Goal: Information Seeking & Learning: Learn about a topic

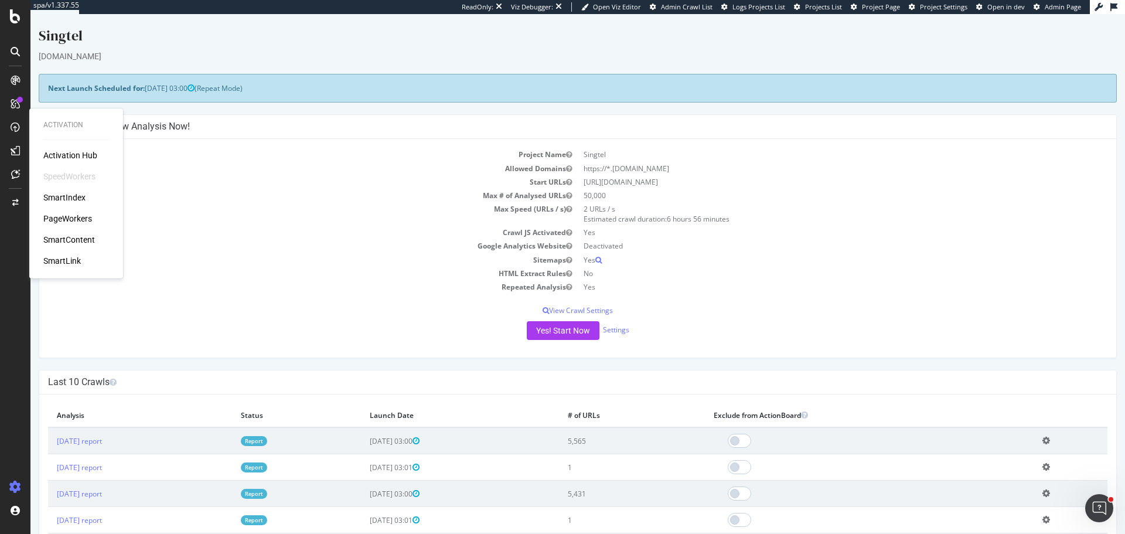
click at [69, 213] on div "PageWorkers" at bounding box center [67, 219] width 49 height 12
click at [82, 175] on div "CustomReports" at bounding box center [71, 179] width 57 height 12
click at [56, 151] on div "AlertPanel" at bounding box center [61, 153] width 37 height 12
click at [73, 130] on div "ActionBoard" at bounding box center [66, 132] width 46 height 12
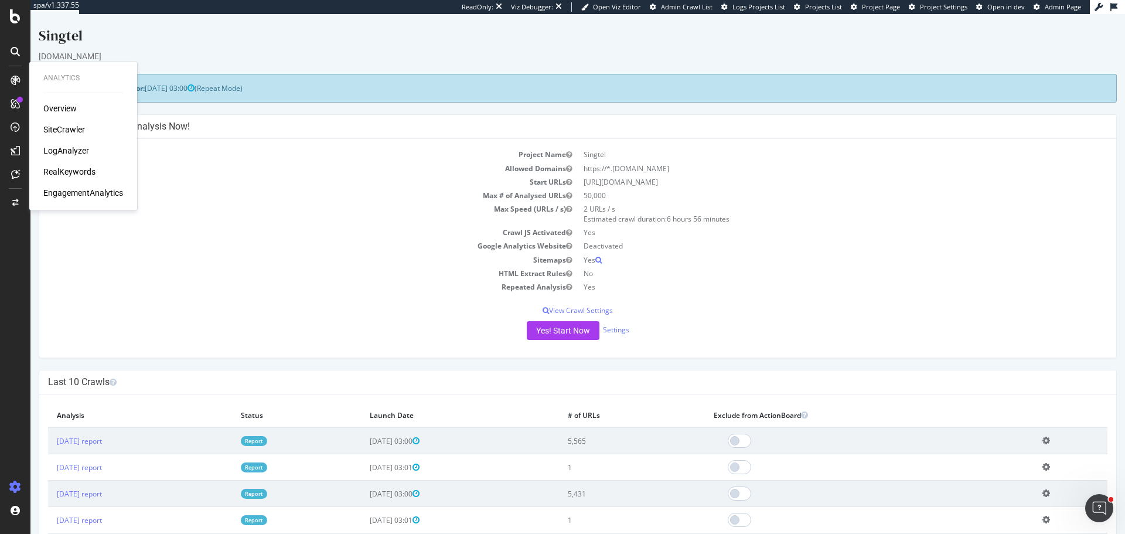
click at [71, 131] on div "SiteCrawler" at bounding box center [64, 130] width 42 height 12
click at [61, 149] on div "LogAnalyzer" at bounding box center [66, 151] width 46 height 12
click at [66, 171] on div "RealKeywords" at bounding box center [69, 172] width 52 height 12
click at [95, 193] on div "EngagementAnalytics" at bounding box center [83, 193] width 80 height 12
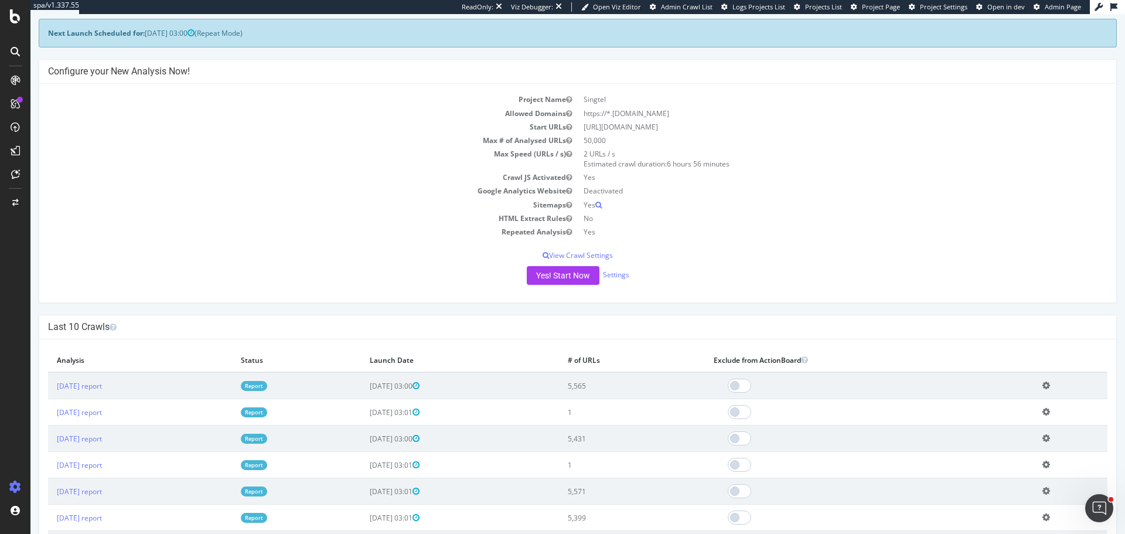
scroll to position [176, 0]
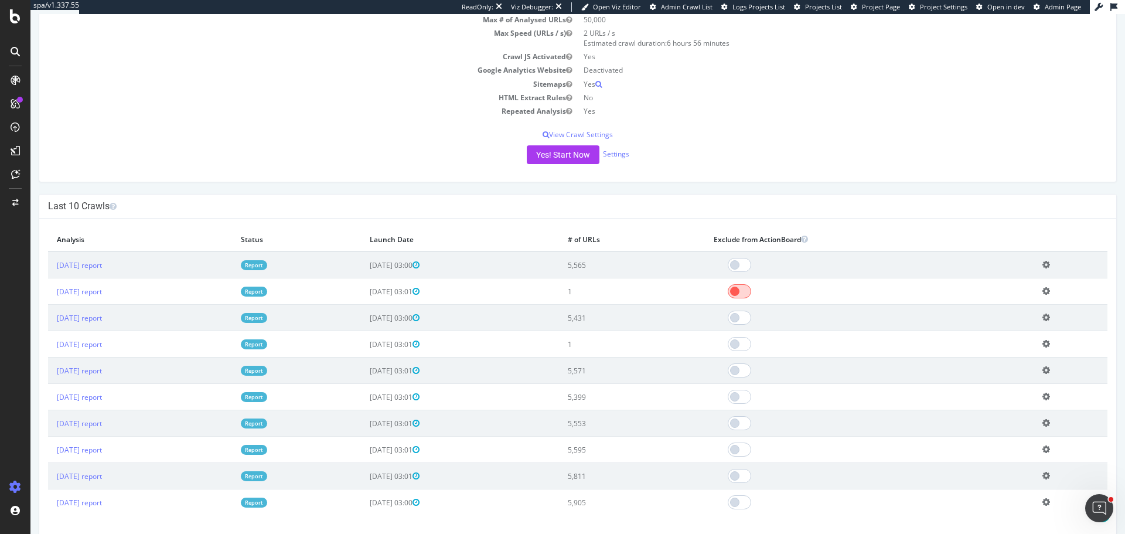
click at [751, 296] on span at bounding box center [739, 291] width 23 height 14
click at [751, 342] on span at bounding box center [739, 344] width 23 height 14
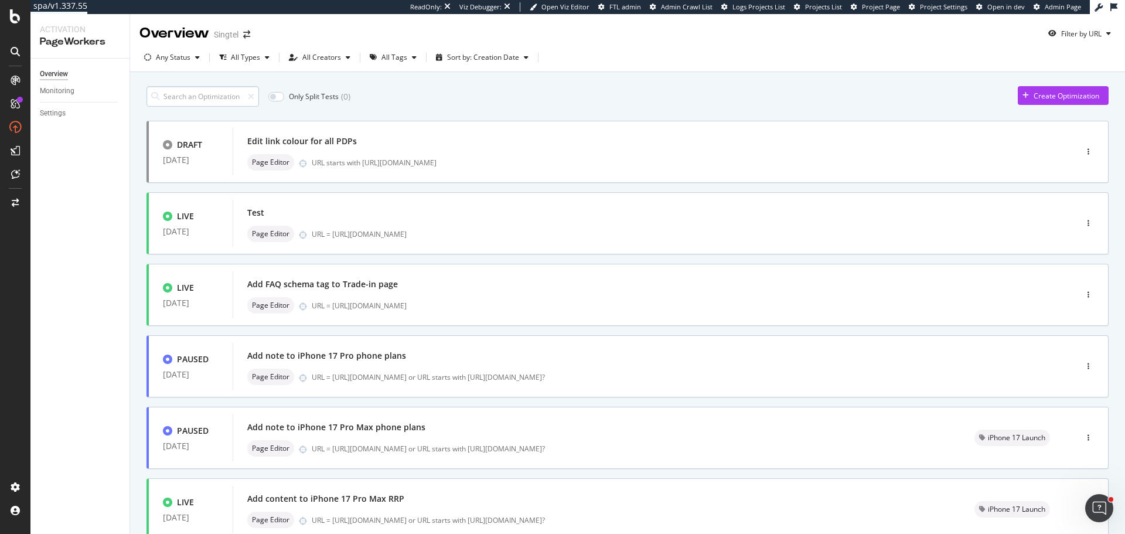
click at [210, 100] on input at bounding box center [202, 96] width 112 height 21
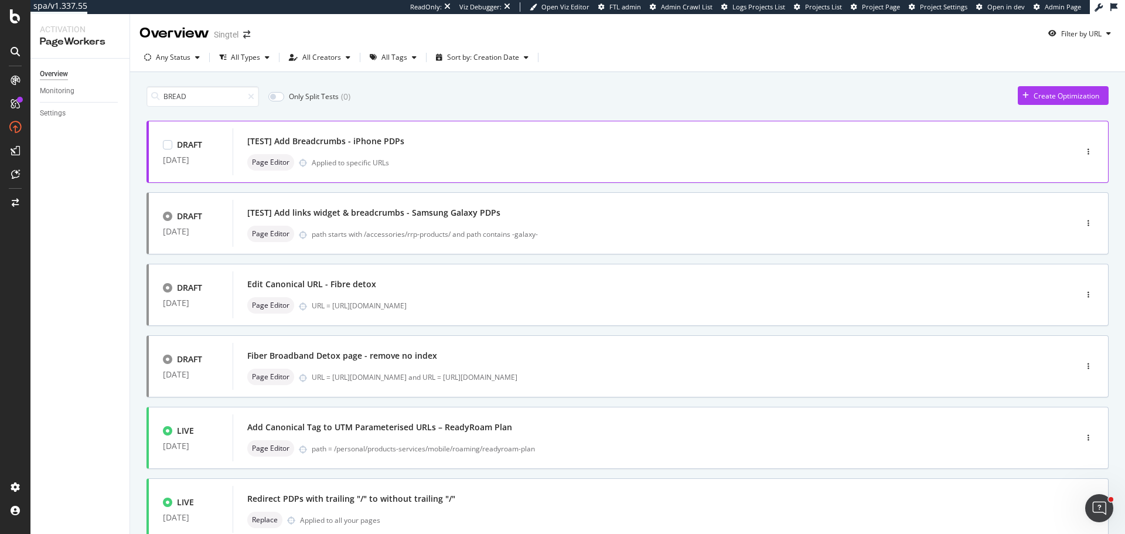
click at [353, 151] on div "[TEST] Add Breadcrumbs - iPhone PDPs Page Editor Applied to specific URLs" at bounding box center [636, 151] width 779 height 37
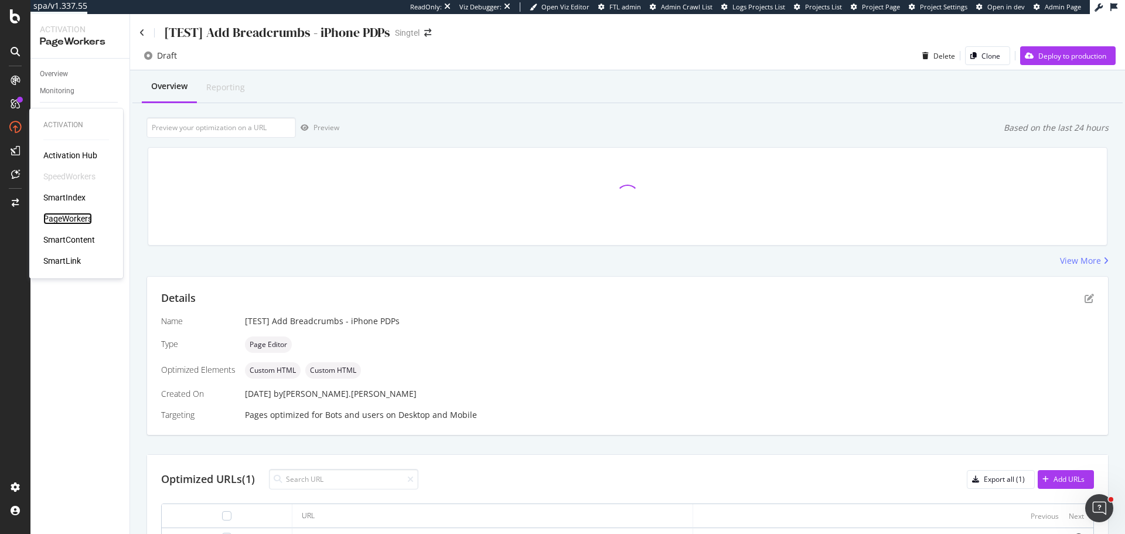
click at [69, 219] on div "PageWorkers" at bounding box center [67, 219] width 49 height 12
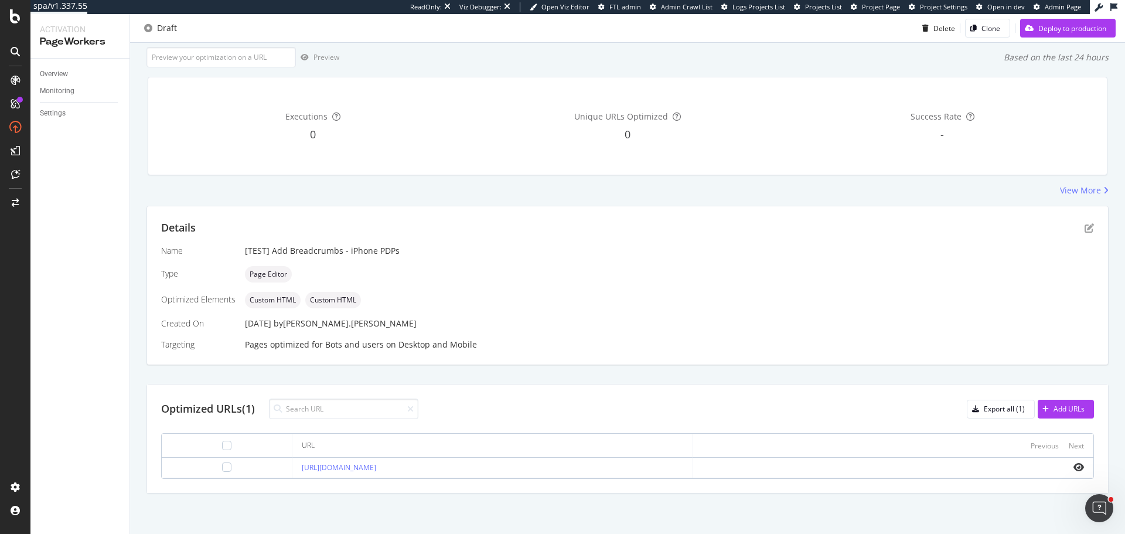
scroll to position [71, 0]
click at [1073, 464] on icon "eye" at bounding box center [1078, 466] width 11 height 9
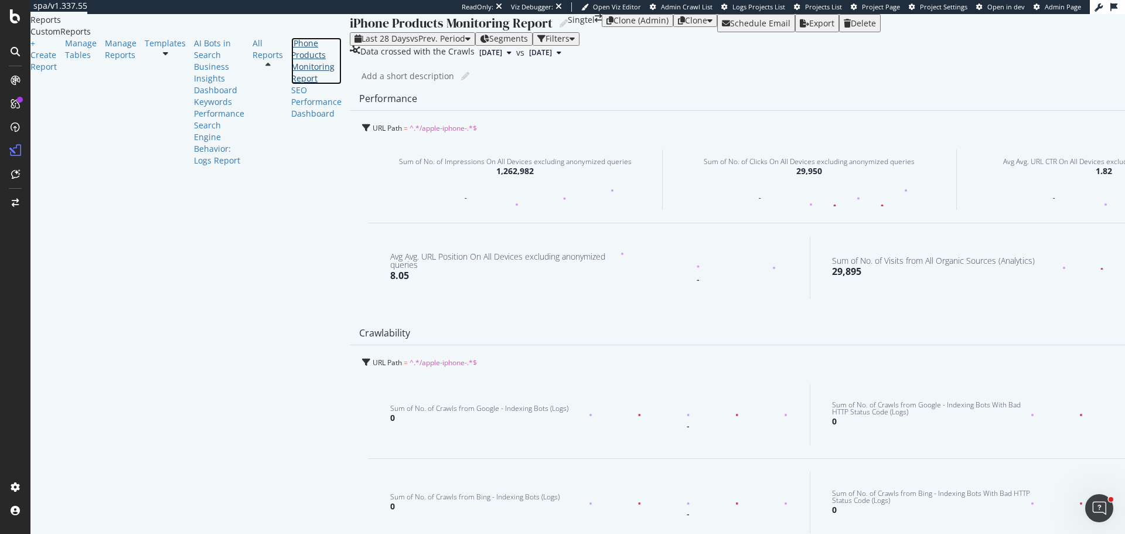
click at [291, 84] on div "iPhone Products Monitoring Report" at bounding box center [316, 60] width 50 height 47
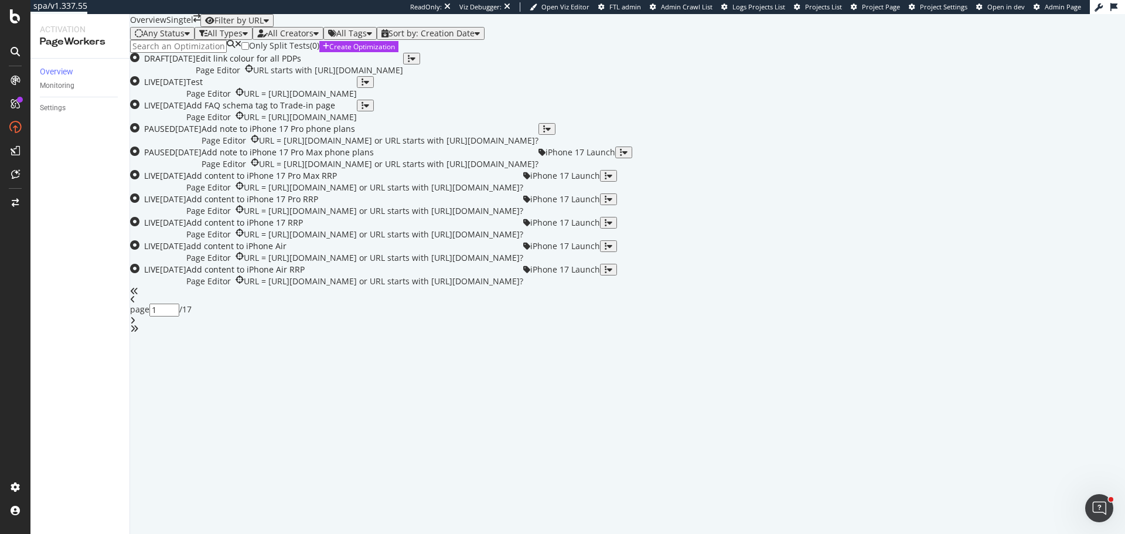
click at [183, 53] on input at bounding box center [178, 46] width 97 height 13
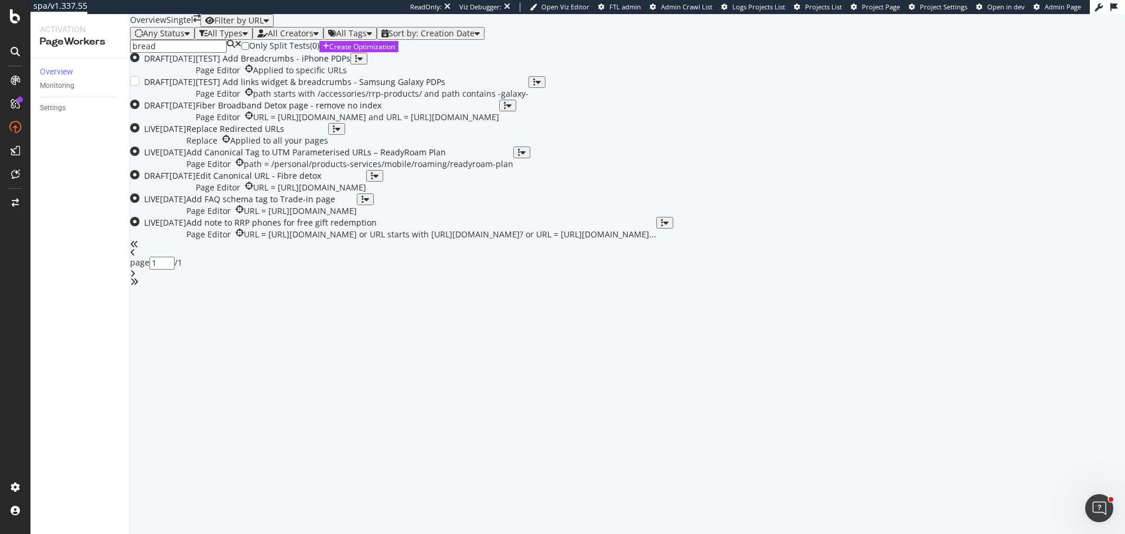
click at [414, 88] on div "[TEST] Add links widget & breadcrumbs - Samsung Galaxy PDPs" at bounding box center [362, 82] width 333 height 12
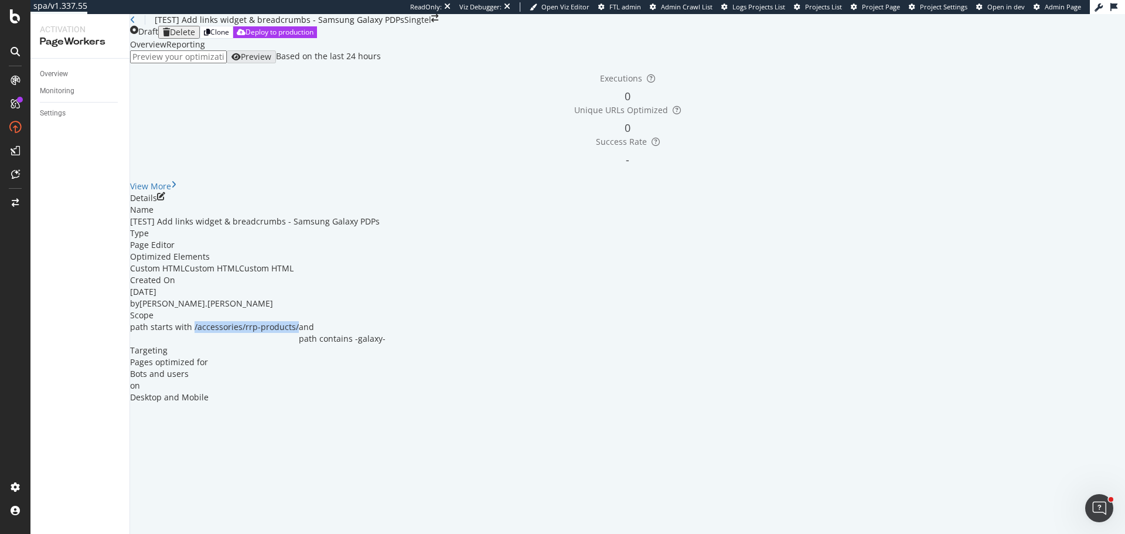
drag, startPoint x: 307, startPoint y: 415, endPoint x: 435, endPoint y: 412, distance: 127.8
click at [299, 344] on div "path starts with /accessories/rrp-products/" at bounding box center [214, 332] width 169 height 23
copy span "/accessories/rrp-products/"
click at [227, 63] on input "url" at bounding box center [178, 56] width 97 height 13
paste input "https://shop.singtel.com/accessories/rrp-products/samsung-galaxy-a35-5g"
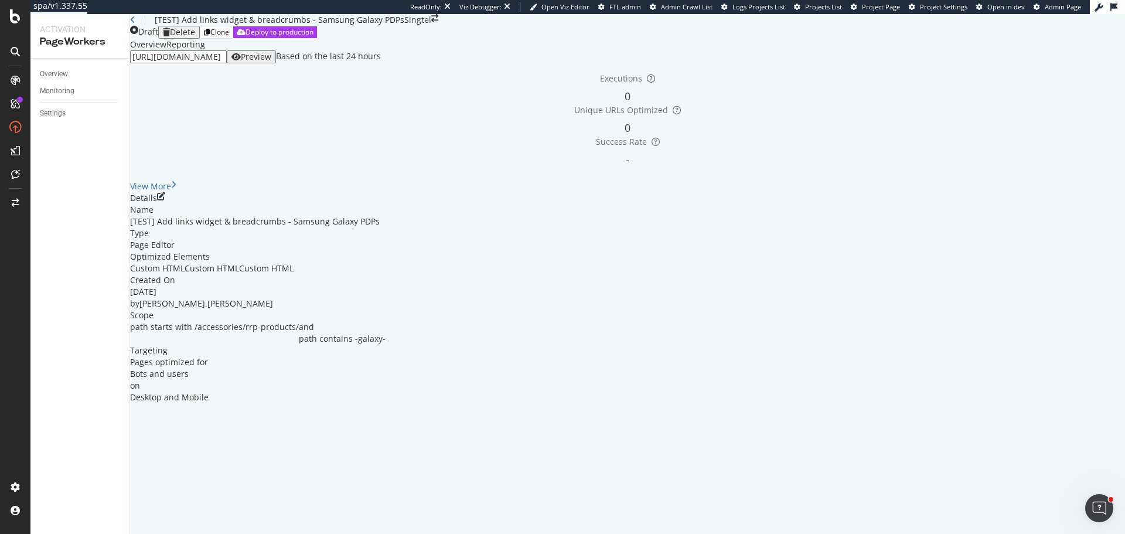
scroll to position [0, 104]
type input "https://shop.singtel.com/accessories/rrp-products/samsung-galaxy-a35-5g"
click at [271, 62] on div "Preview" at bounding box center [251, 56] width 40 height 9
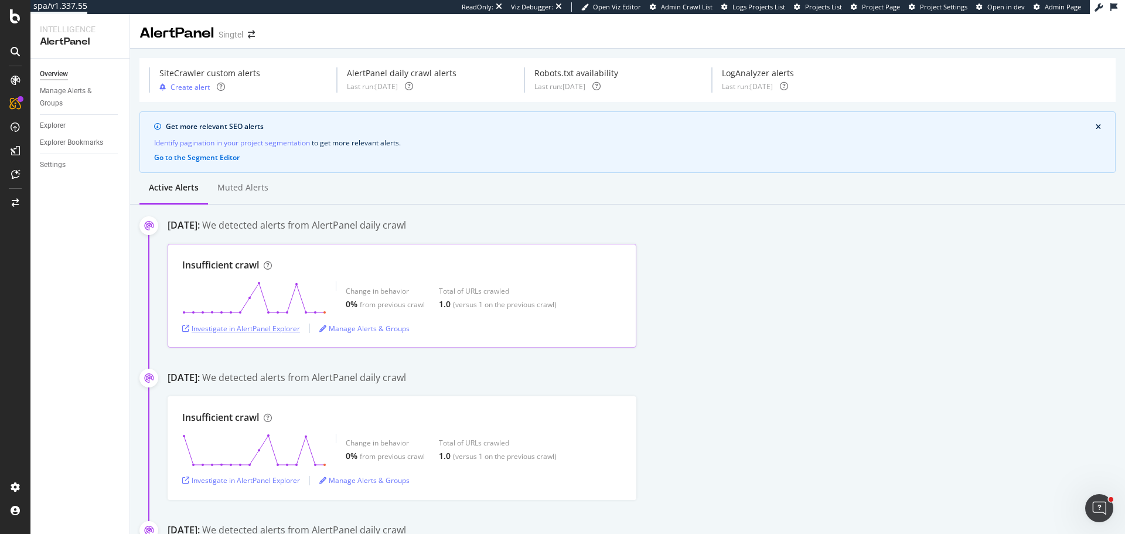
click at [235, 328] on div "Investigate in AlertPanel Explorer" at bounding box center [241, 328] width 118 height 10
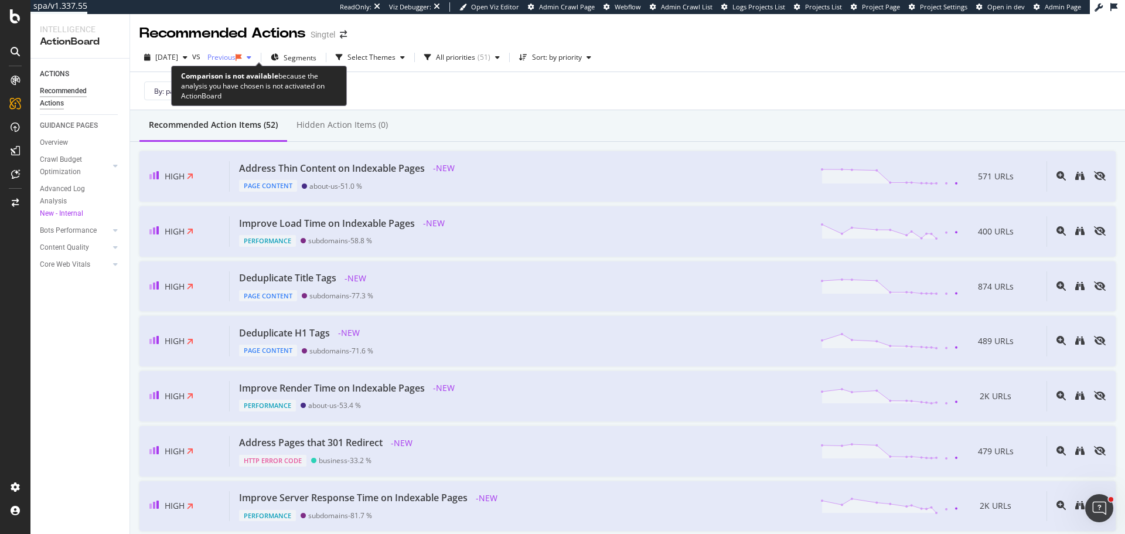
click at [242, 59] on icon "button" at bounding box center [238, 57] width 6 height 7
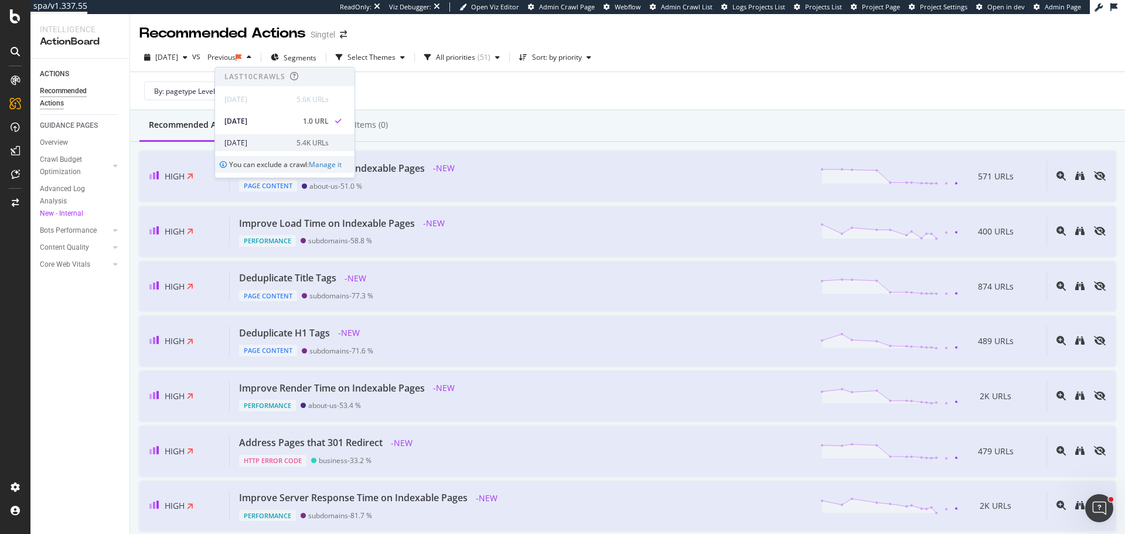
click at [299, 144] on div "5.4K URLs" at bounding box center [312, 143] width 32 height 11
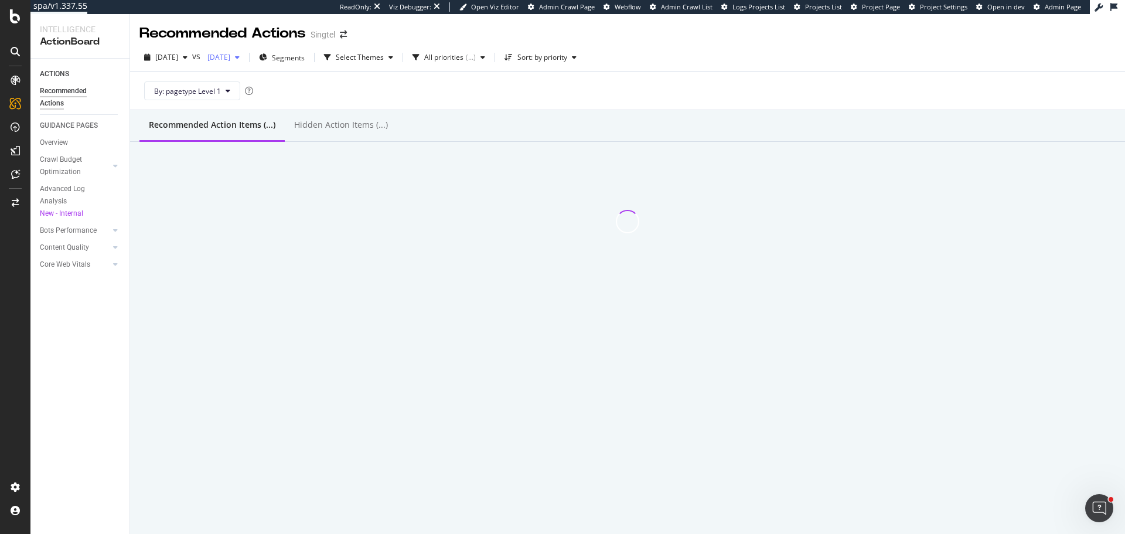
click at [230, 52] on span "[DATE]" at bounding box center [217, 57] width 28 height 10
click at [585, 98] on div "By: pagetype Level 1" at bounding box center [627, 90] width 976 height 37
click at [230, 54] on span "[DATE]" at bounding box center [217, 57] width 28 height 10
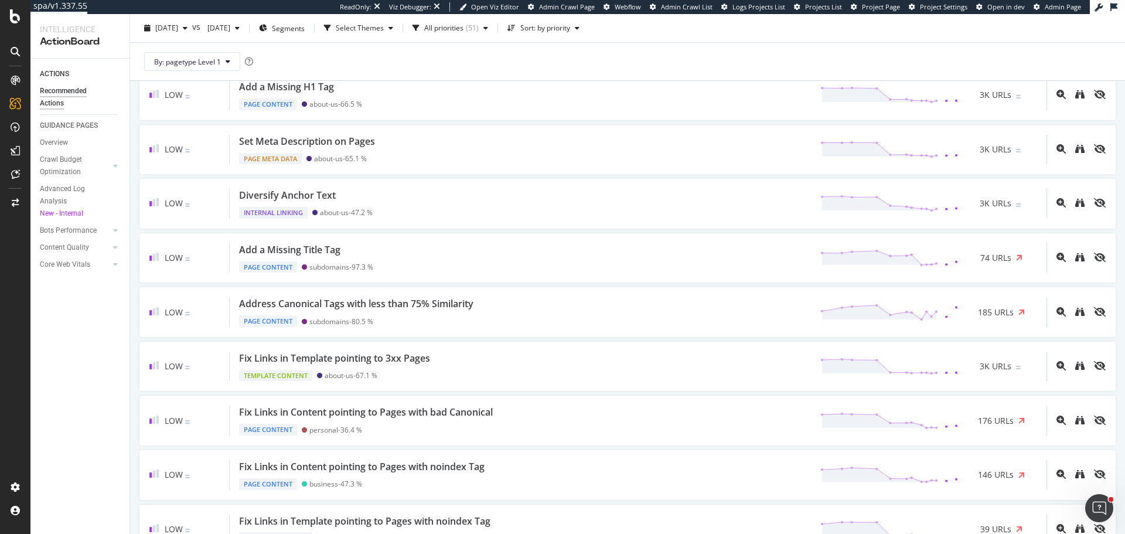
scroll to position [762, 0]
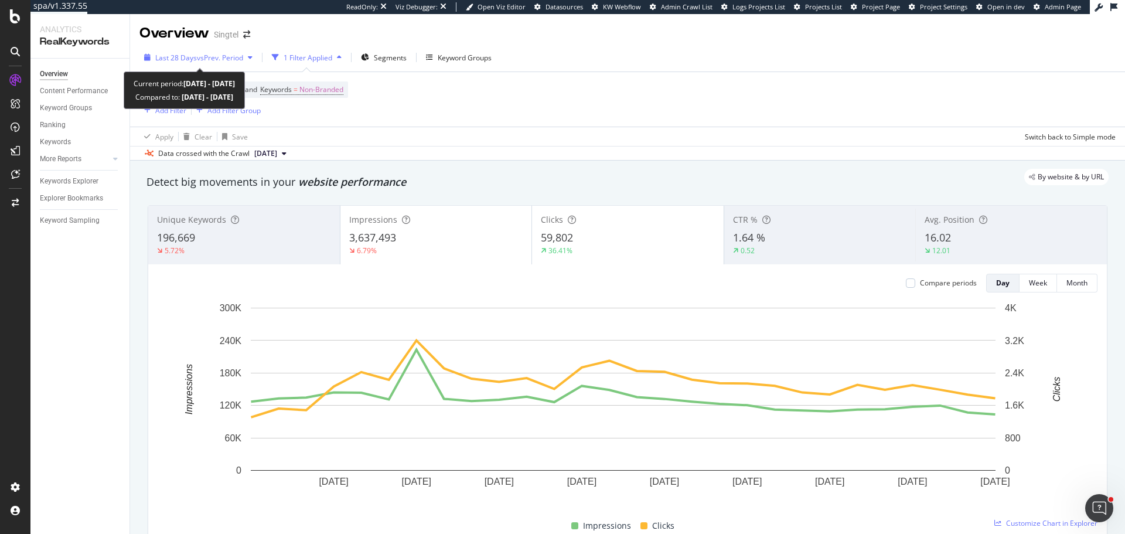
click at [214, 58] on span "vs Prev. Period" at bounding box center [220, 58] width 46 height 10
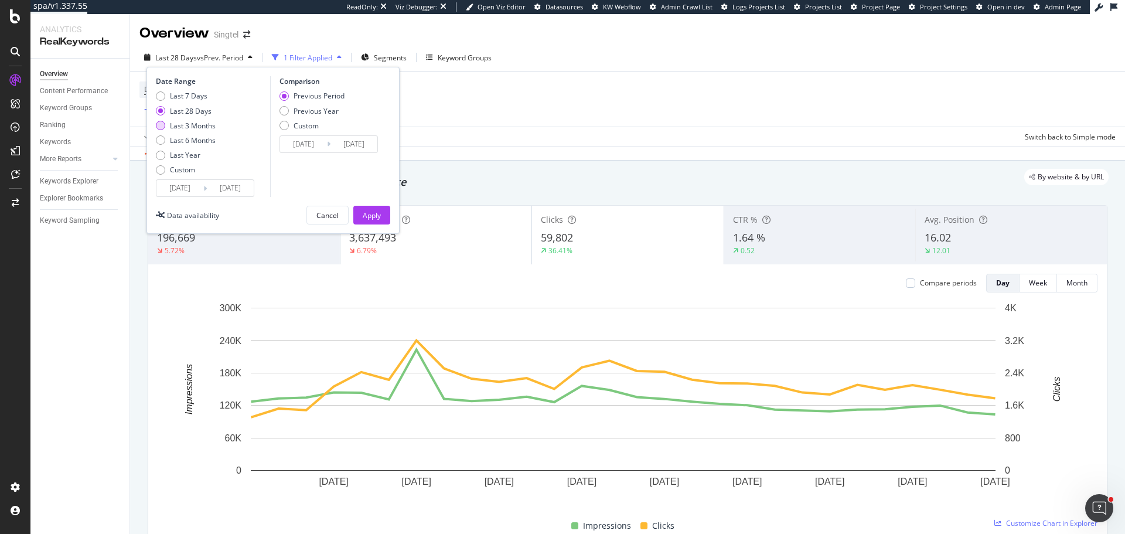
click at [204, 124] on div "Last 3 Months" at bounding box center [193, 126] width 46 height 10
type input "2025/07/04"
type input "2025/04/03"
type input "2025/07/03"
drag, startPoint x: 364, startPoint y: 209, endPoint x: 595, endPoint y: 175, distance: 233.8
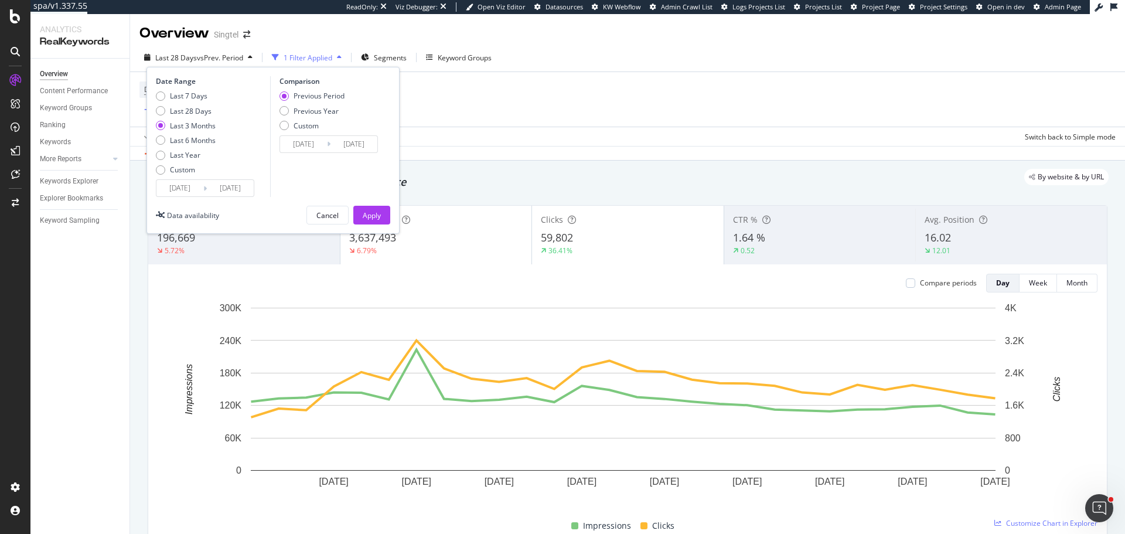
click at [365, 209] on div "Apply" at bounding box center [372, 215] width 18 height 18
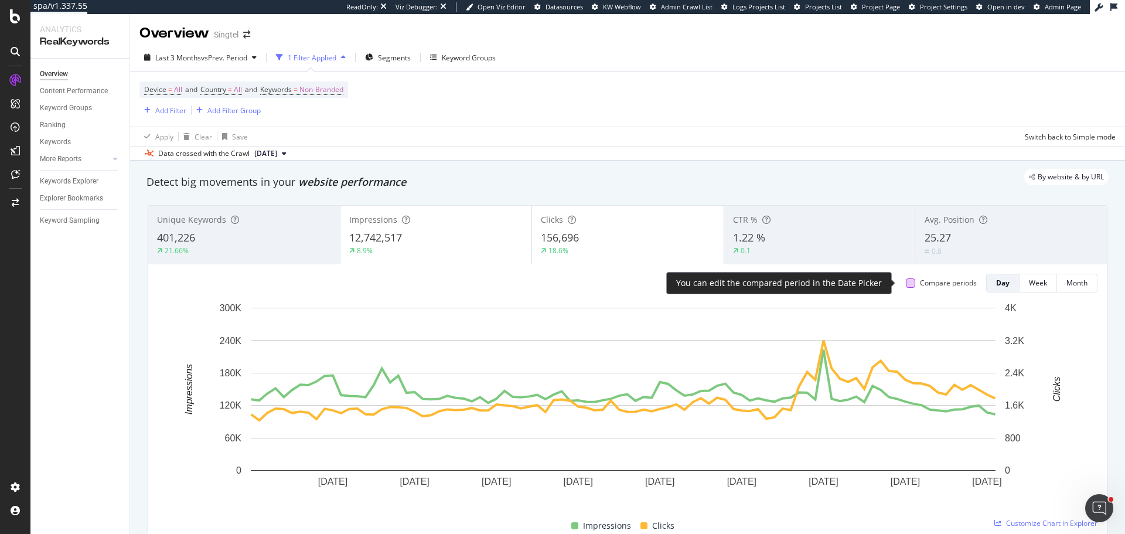
click at [906, 282] on div at bounding box center [910, 282] width 9 height 9
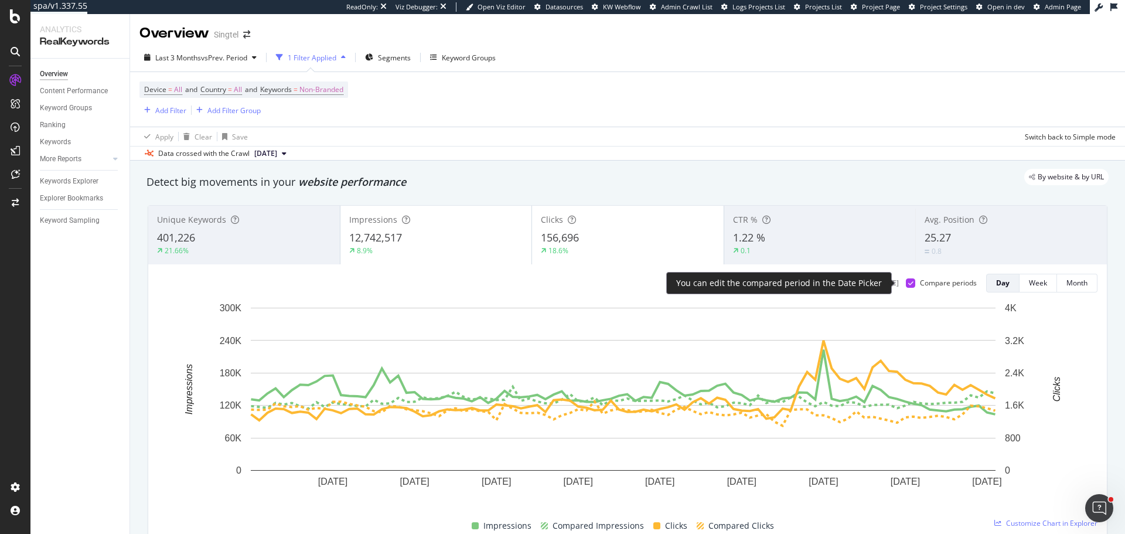
click at [908, 282] on icon at bounding box center [910, 283] width 5 height 6
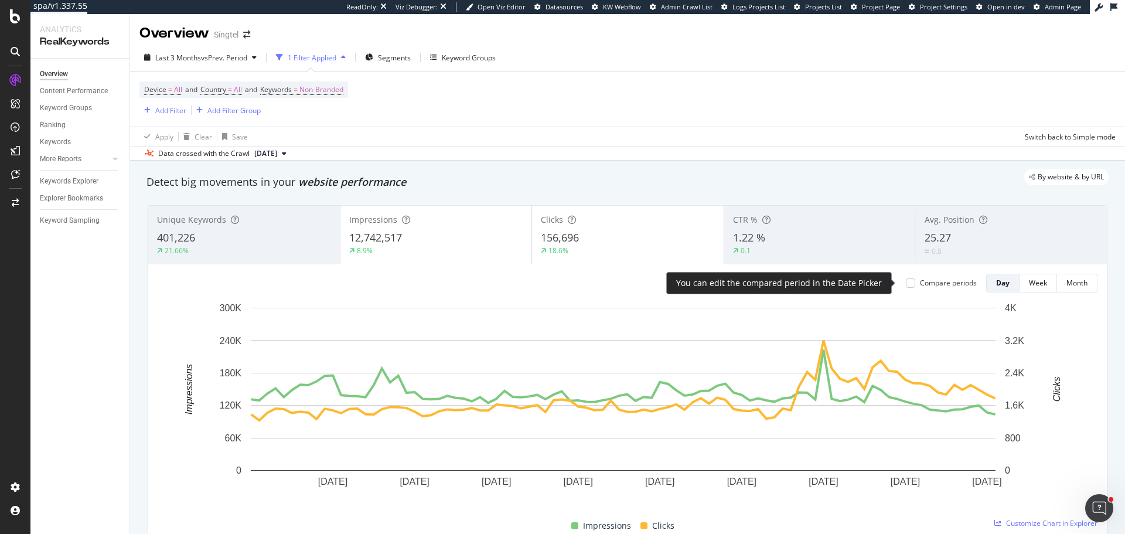
click at [906, 282] on div at bounding box center [910, 282] width 9 height 9
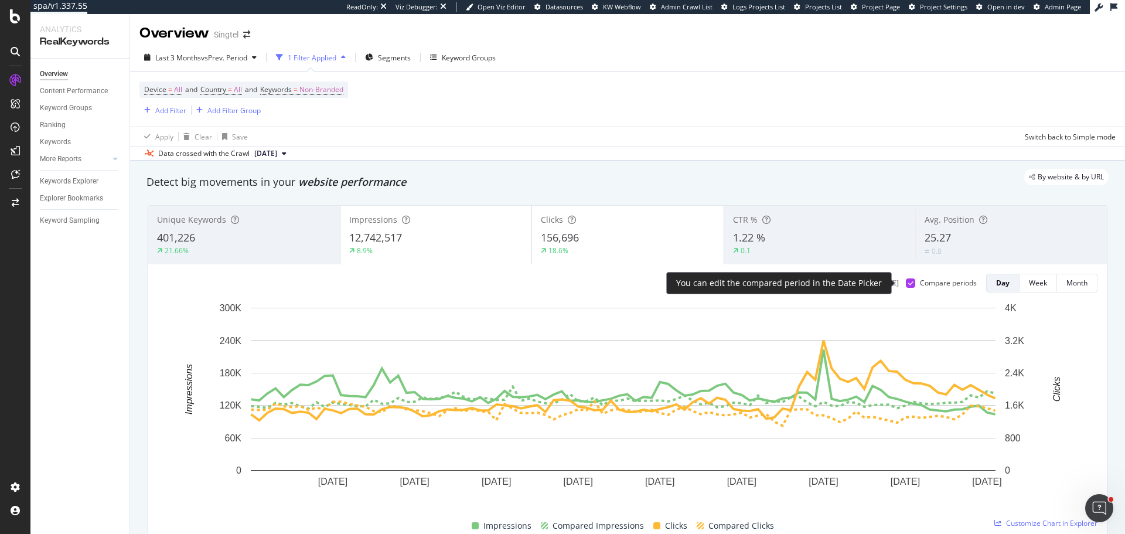
click at [908, 282] on icon at bounding box center [910, 283] width 5 height 6
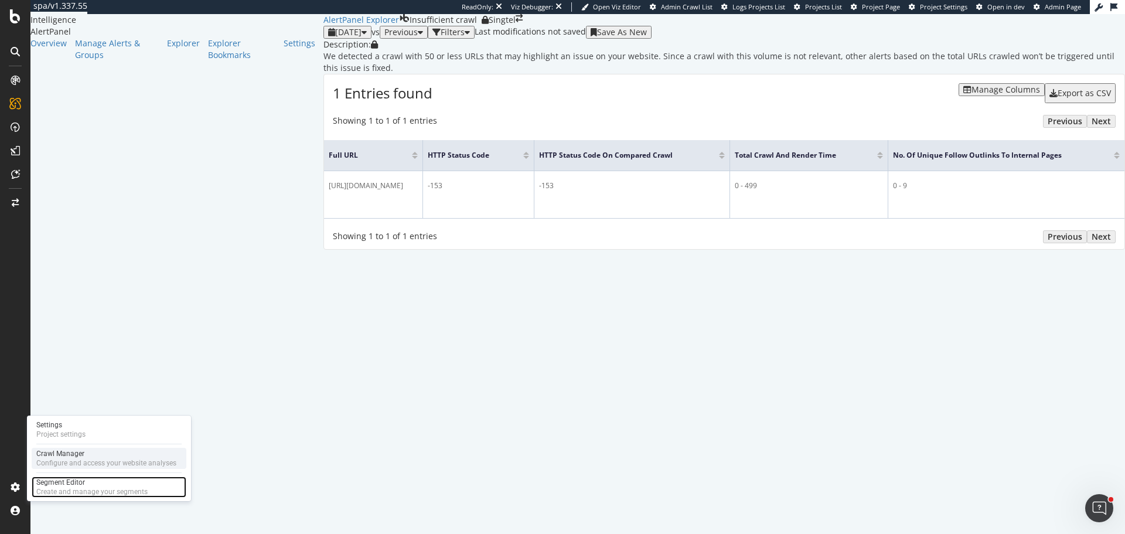
drag, startPoint x: 109, startPoint y: 485, endPoint x: 128, endPoint y: 456, distance: 34.3
click at [109, 485] on div "Segment Editor" at bounding box center [91, 481] width 111 height 9
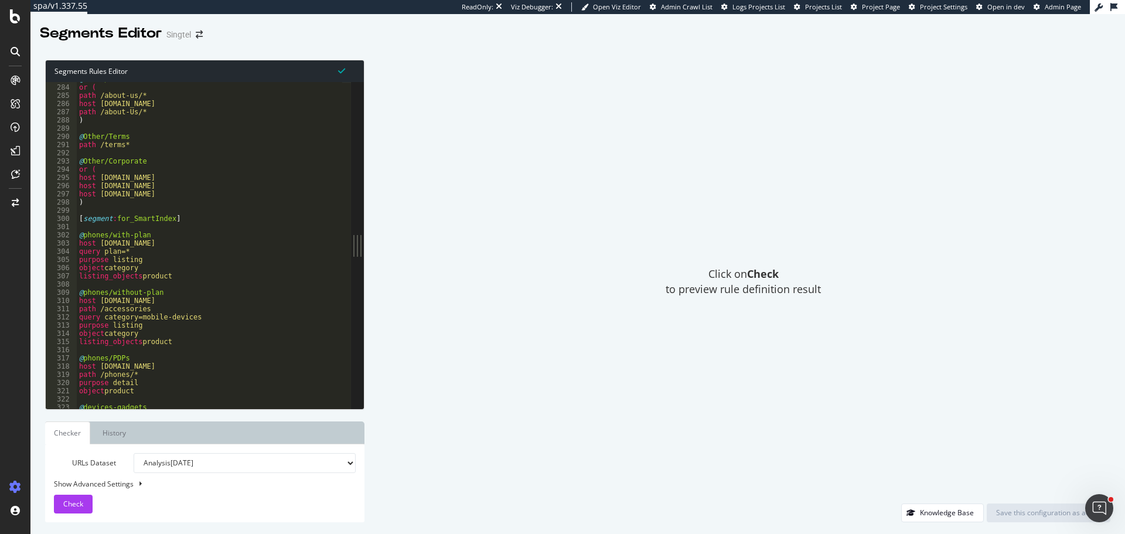
scroll to position [2320, 0]
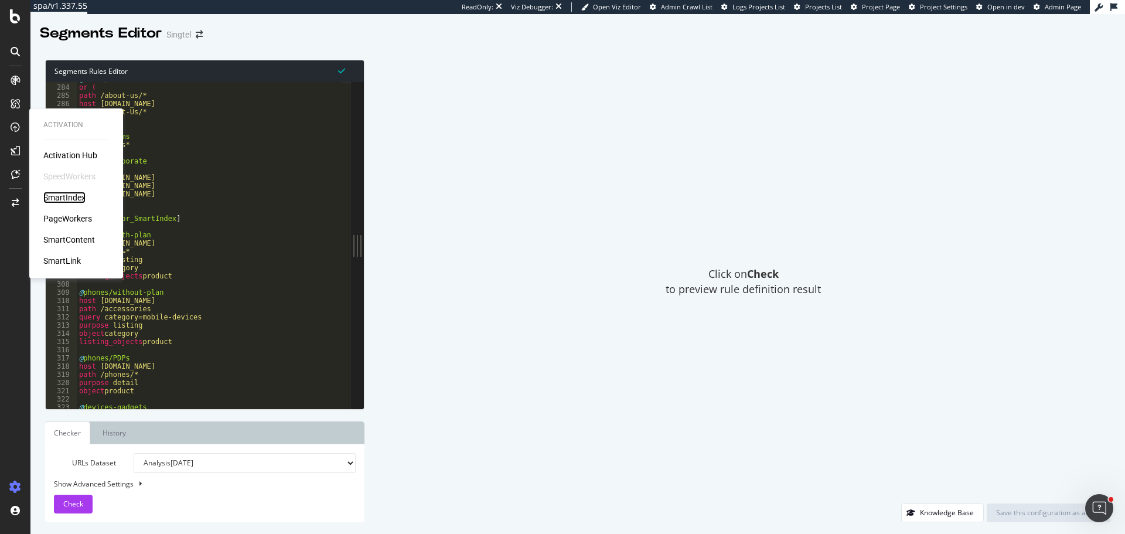
click at [69, 196] on div "SmartIndex" at bounding box center [64, 198] width 42 height 12
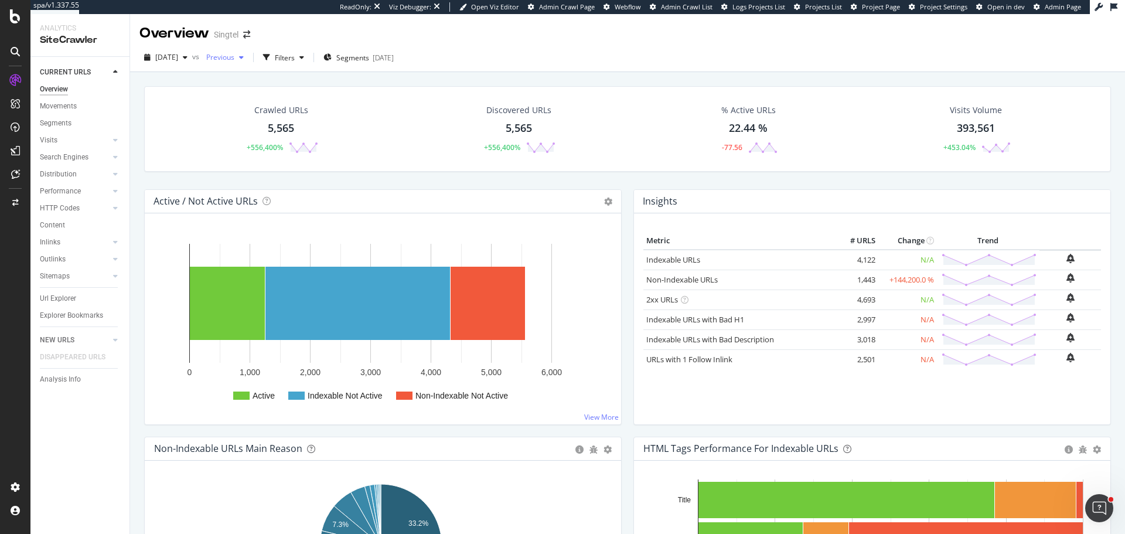
click at [234, 61] on span "Previous" at bounding box center [218, 57] width 33 height 10
click at [319, 145] on div "5.4K URLs" at bounding box center [311, 143] width 32 height 11
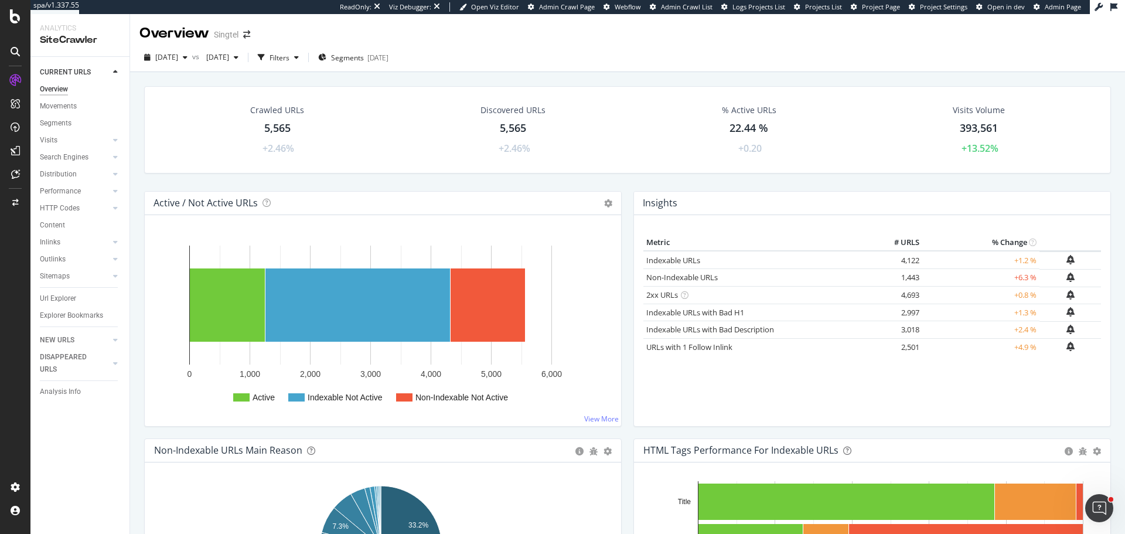
drag, startPoint x: 75, startPoint y: 105, endPoint x: 241, endPoint y: 108, distance: 165.8
click at [75, 105] on div "Movements" at bounding box center [58, 106] width 37 height 12
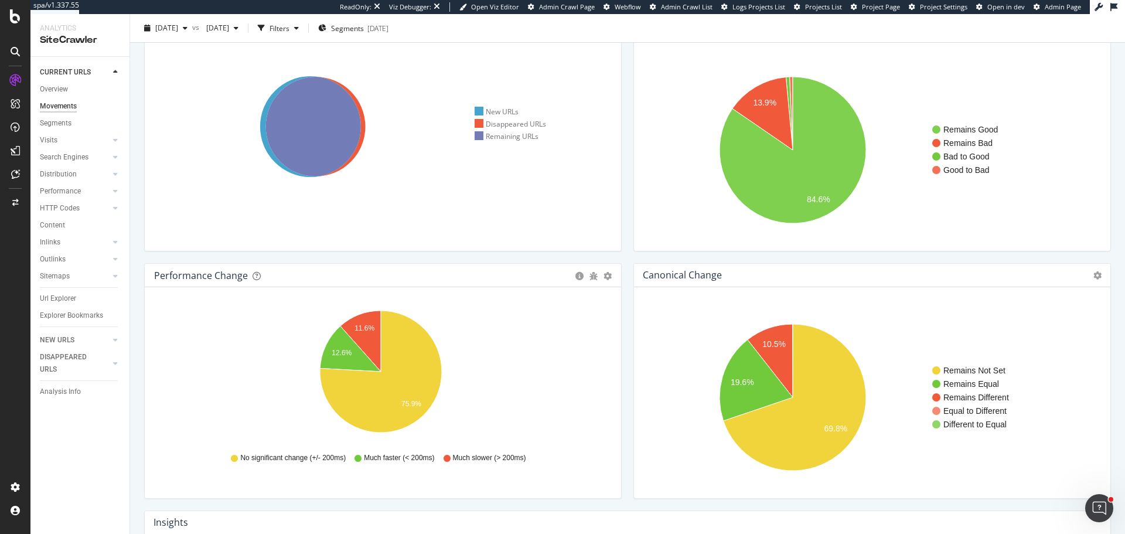
scroll to position [117, 0]
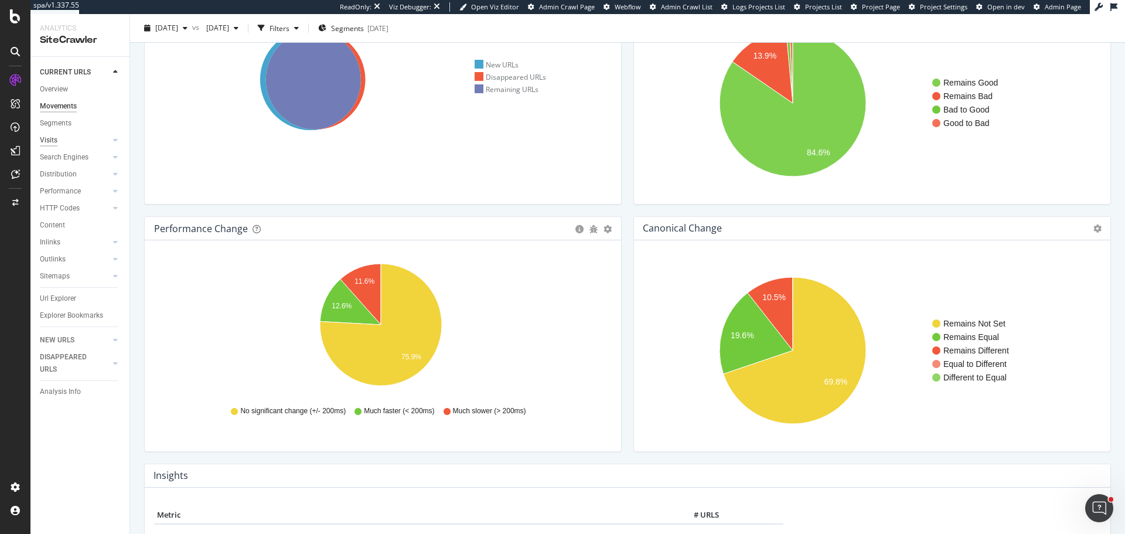
click at [51, 142] on div "Visits" at bounding box center [49, 140] width 18 height 12
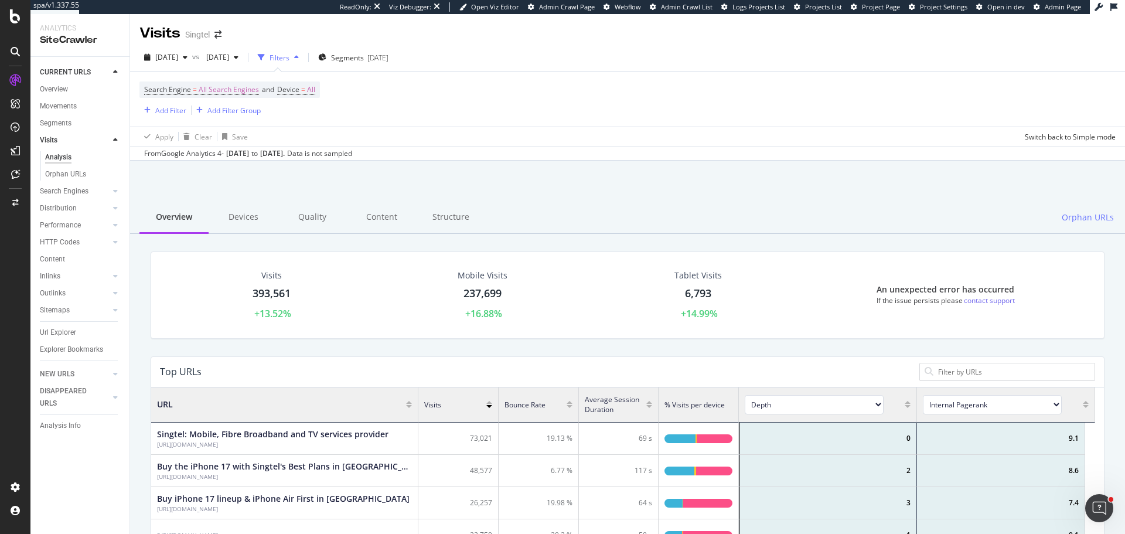
scroll to position [343, 935]
click at [67, 195] on div "Search Engines" at bounding box center [64, 191] width 49 height 12
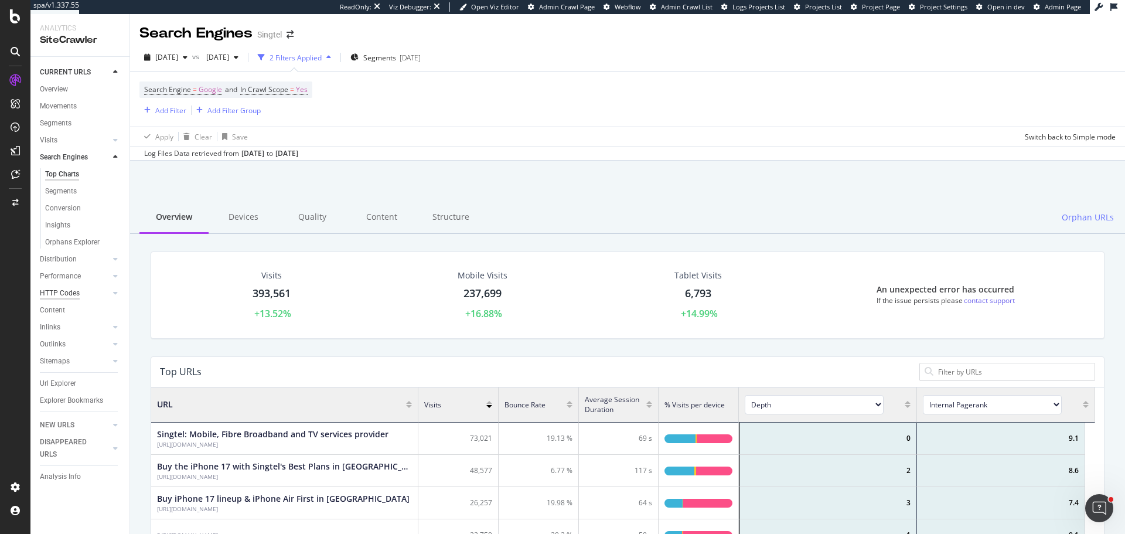
click at [60, 290] on div "HTTP Codes" at bounding box center [60, 293] width 40 height 12
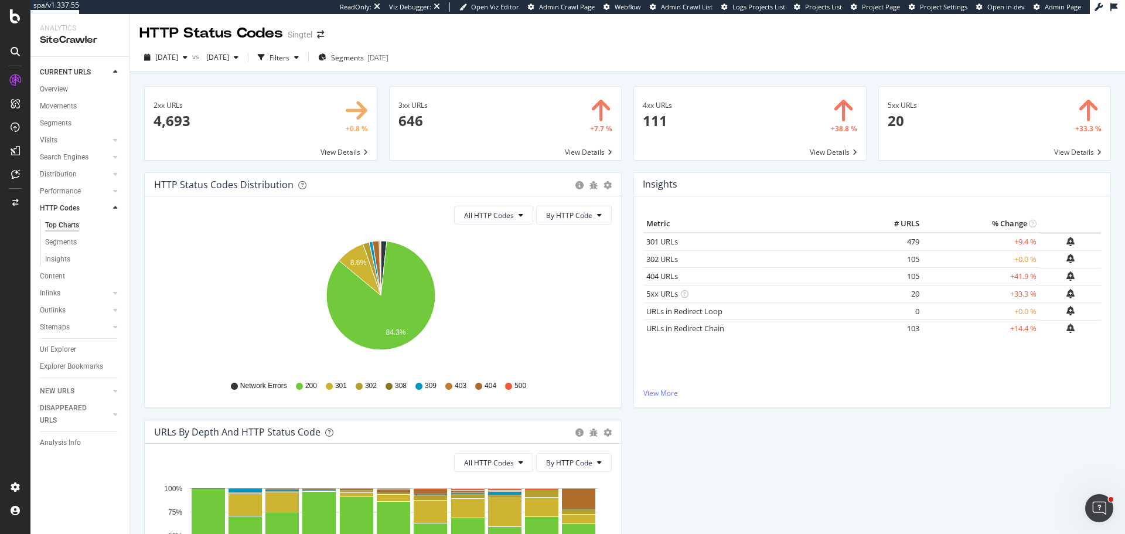
click at [825, 152] on span at bounding box center [750, 123] width 232 height 73
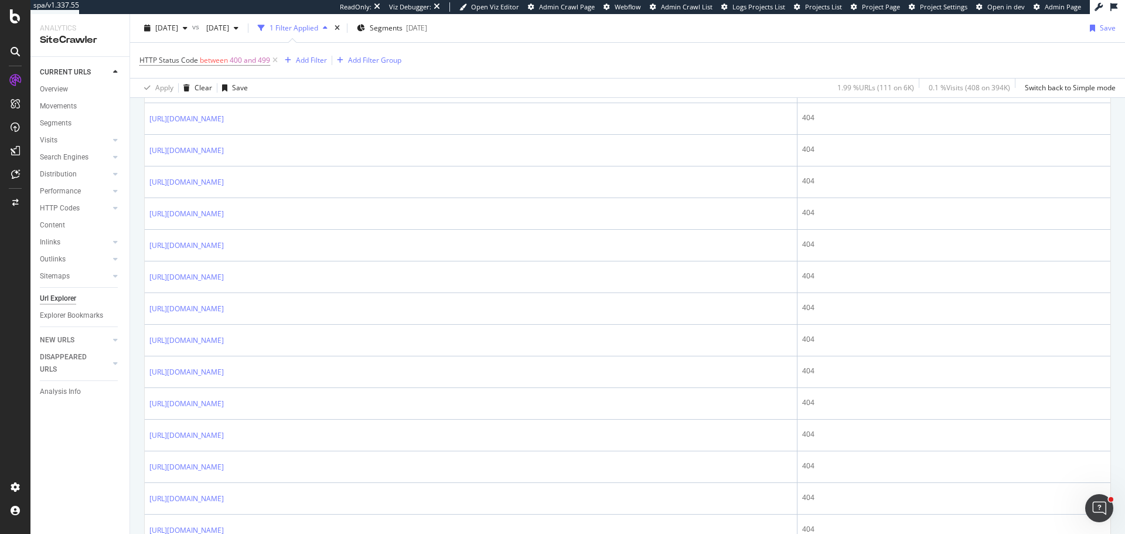
scroll to position [762, 0]
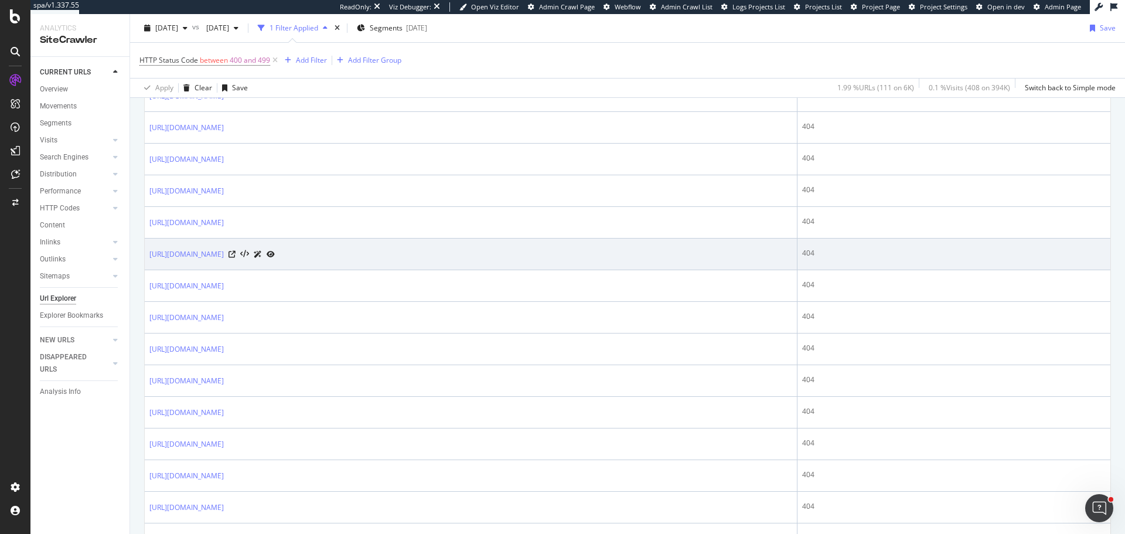
click at [275, 258] on div at bounding box center [251, 254] width 46 height 12
click at [235, 256] on icon at bounding box center [231, 254] width 7 height 7
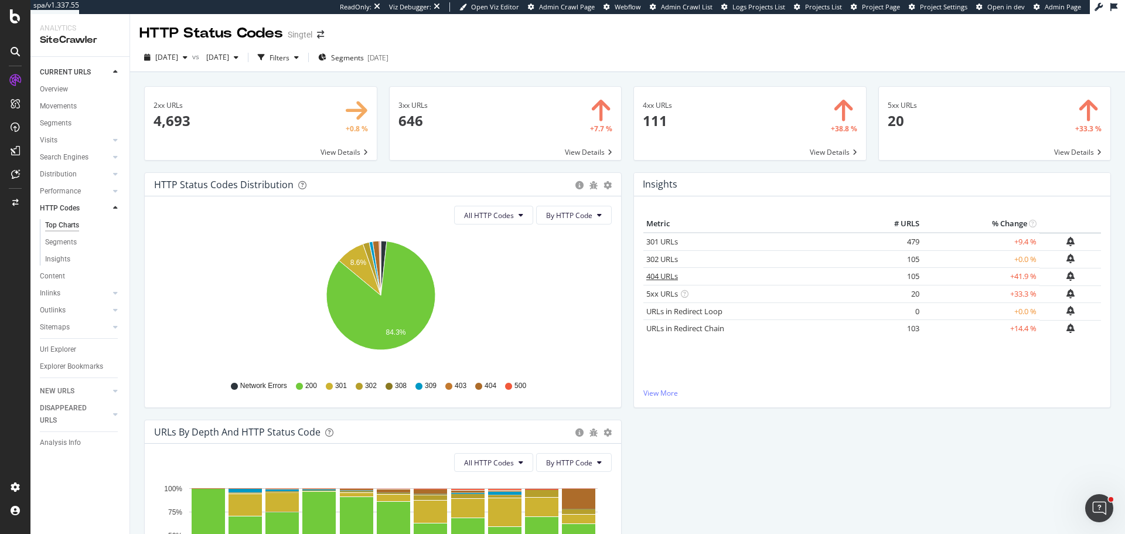
click at [653, 278] on link "404 URLs" at bounding box center [662, 276] width 32 height 11
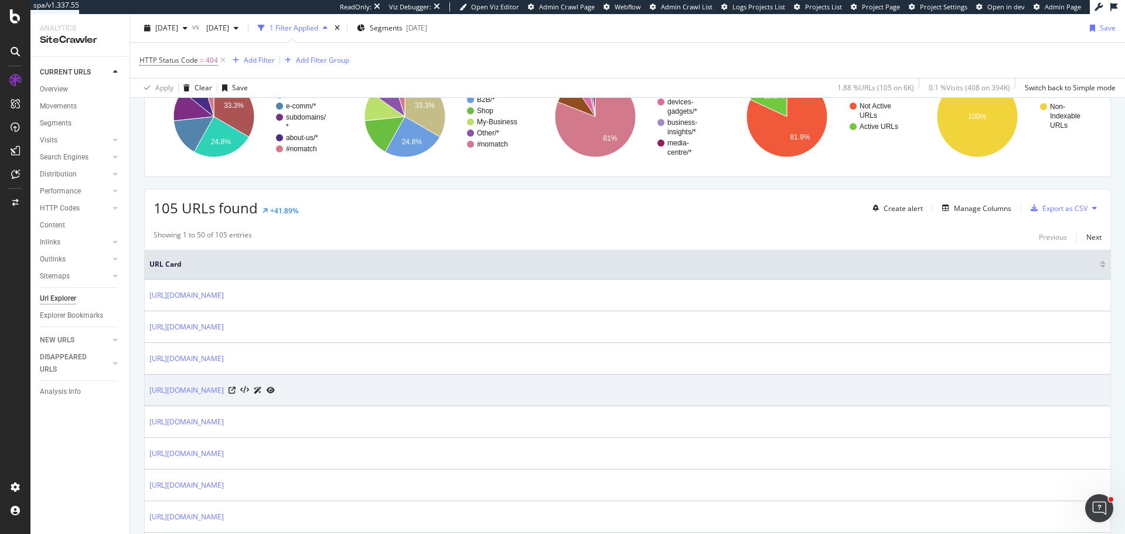
scroll to position [117, 0]
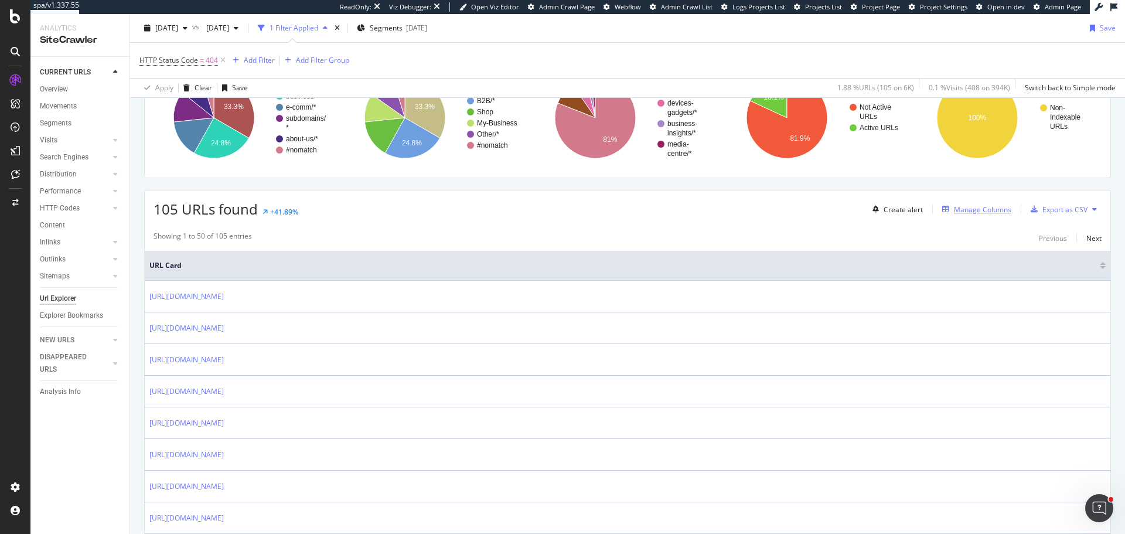
click at [990, 216] on div "Manage Columns" at bounding box center [974, 209] width 74 height 13
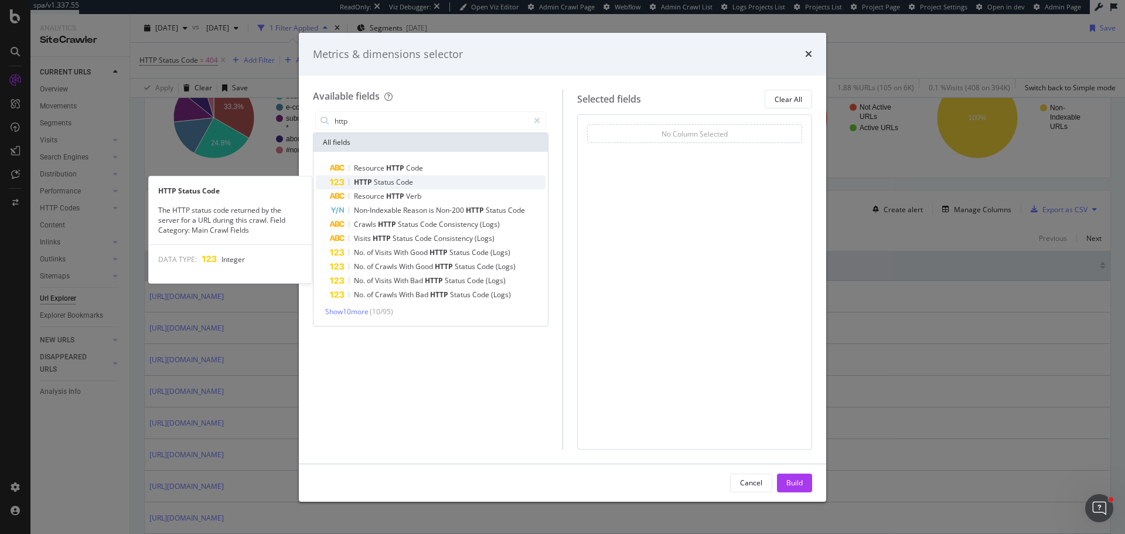
type input "http"
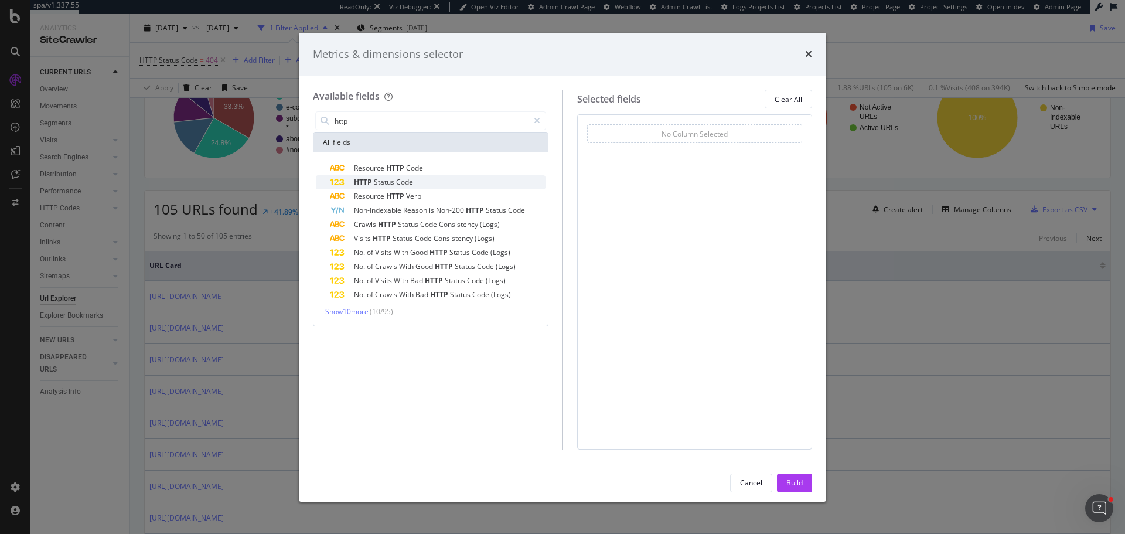
click at [399, 182] on span "Code" at bounding box center [404, 182] width 17 height 10
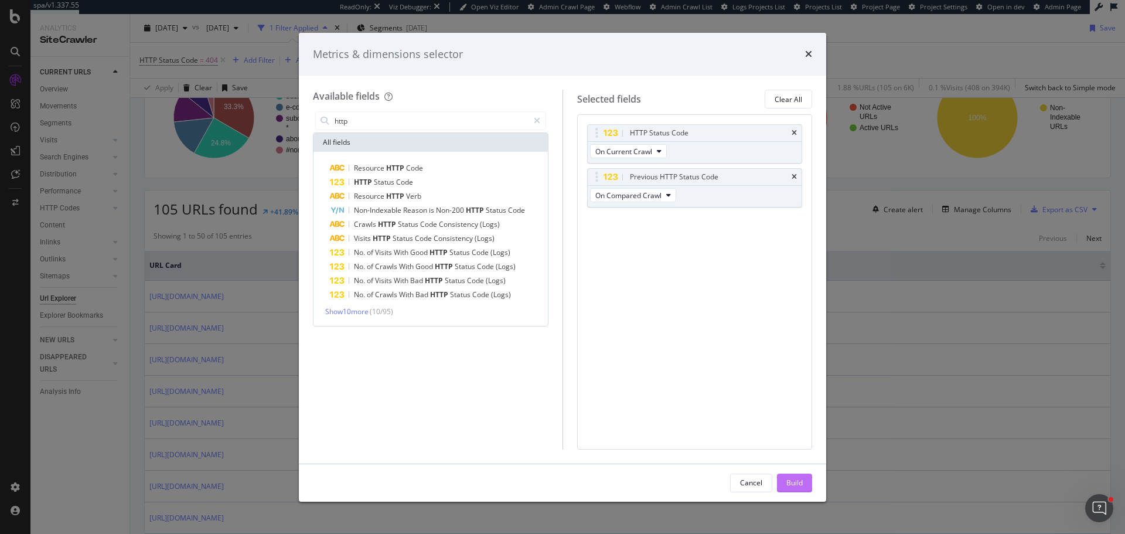
click at [789, 474] on div "Build" at bounding box center [794, 483] width 16 height 18
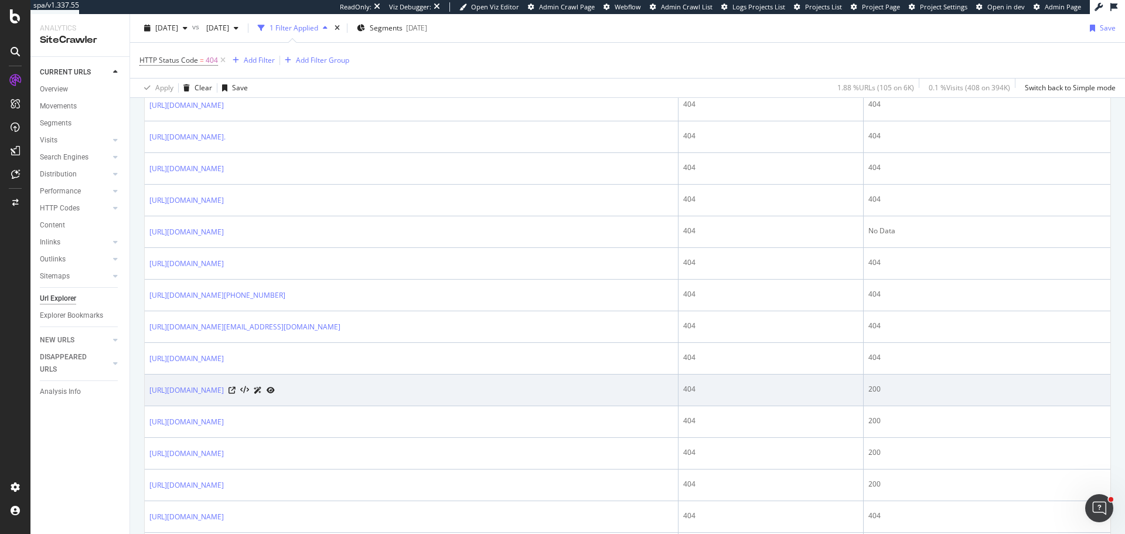
scroll to position [937, 0]
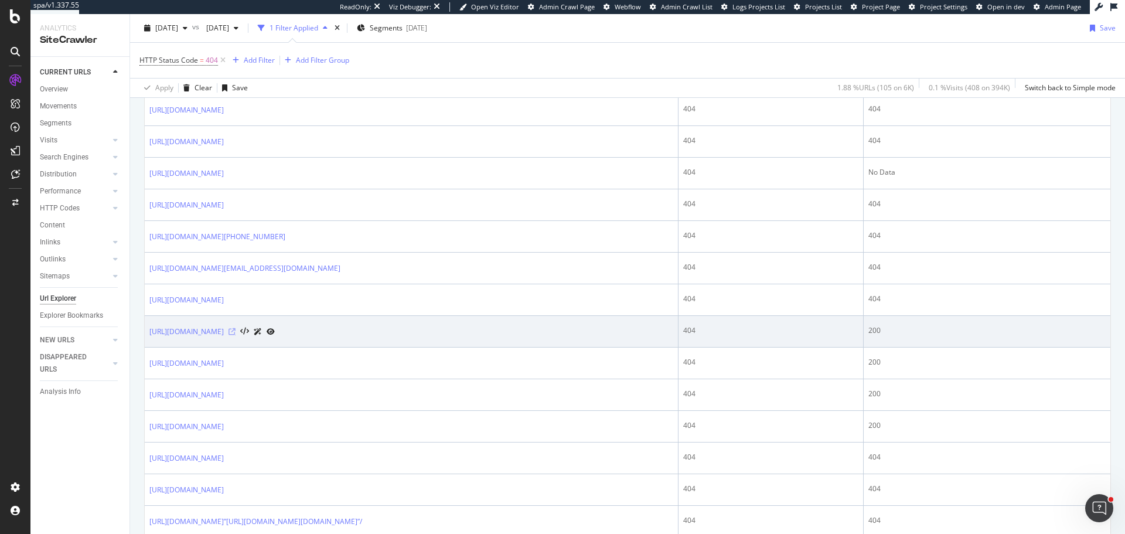
click at [235, 330] on icon at bounding box center [231, 331] width 7 height 7
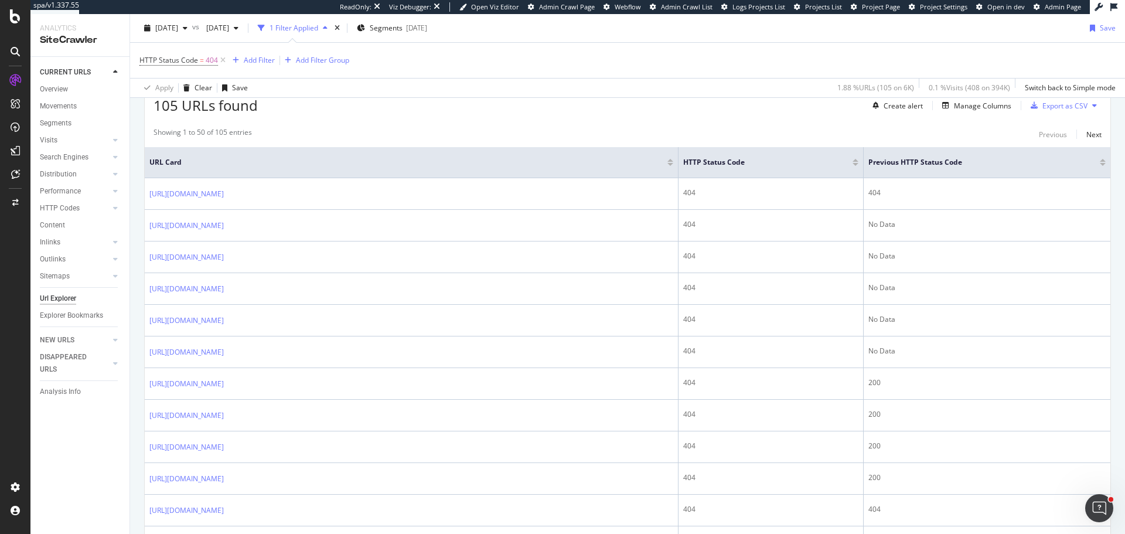
scroll to position [0, 0]
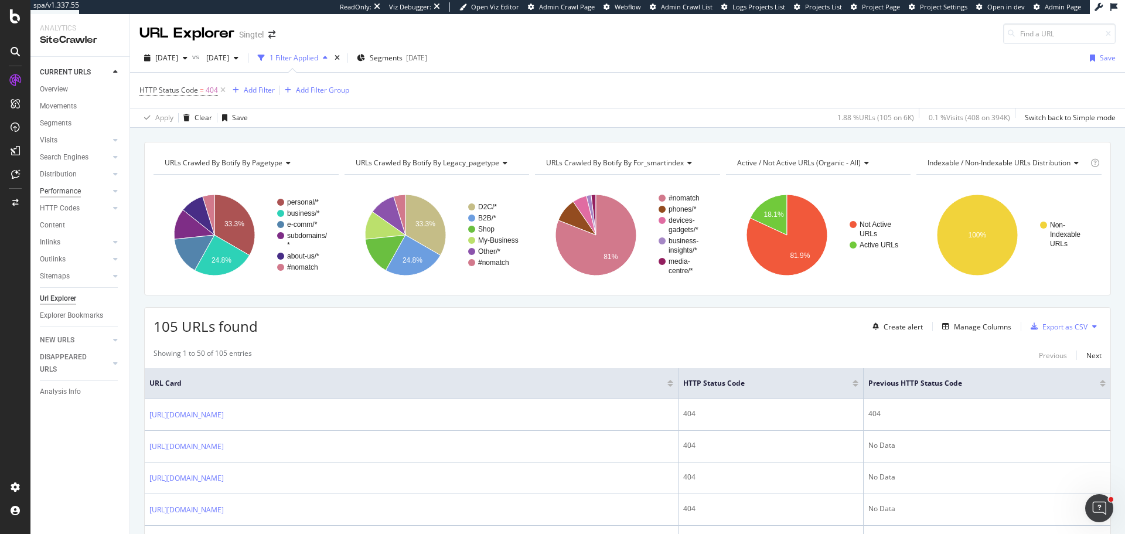
click at [62, 190] on div "Performance" at bounding box center [60, 191] width 41 height 12
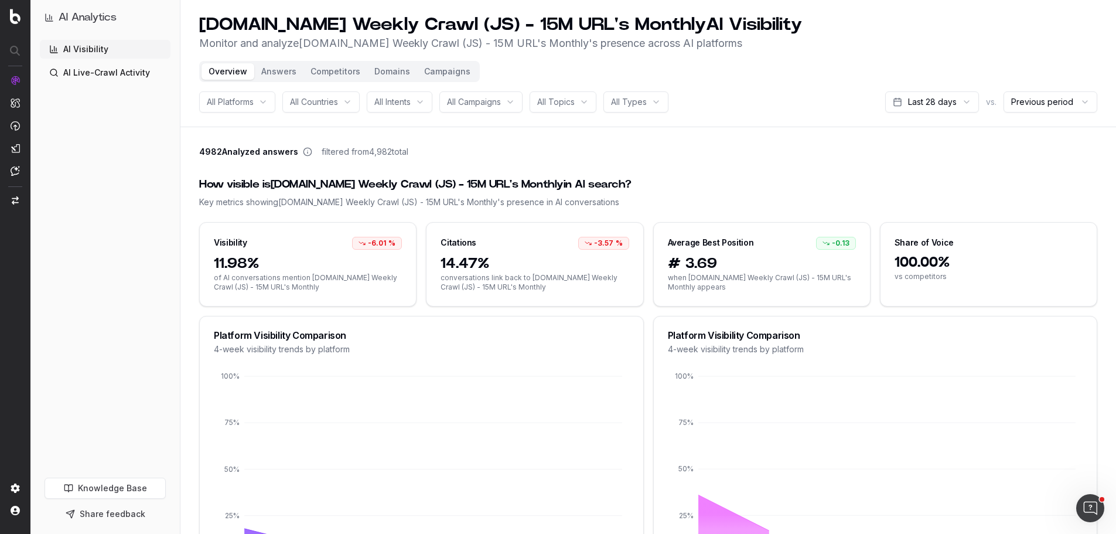
click at [269, 73] on button "Answers" at bounding box center [278, 71] width 49 height 16
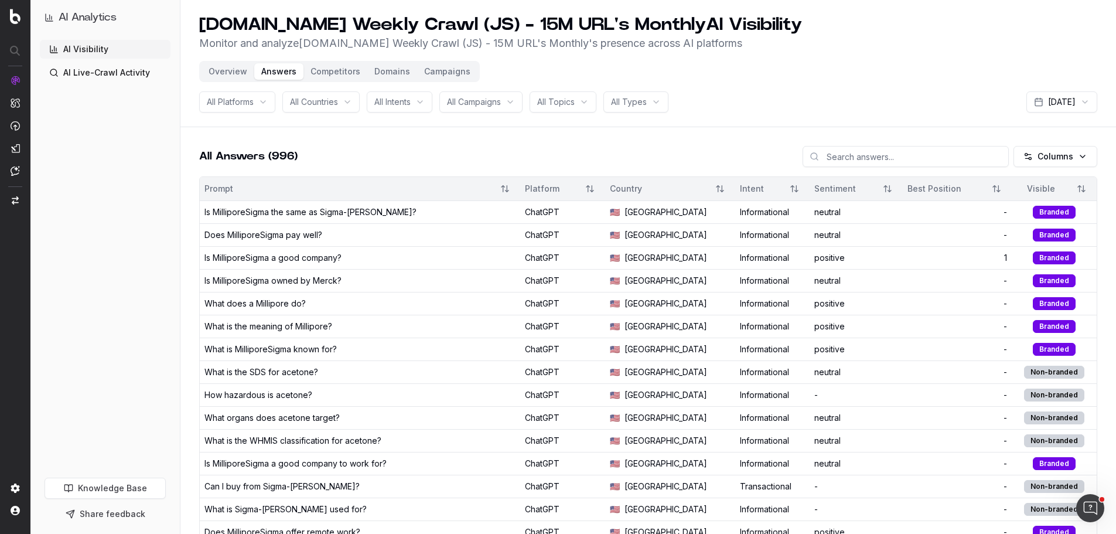
click at [338, 67] on button "Competitors" at bounding box center [335, 71] width 64 height 16
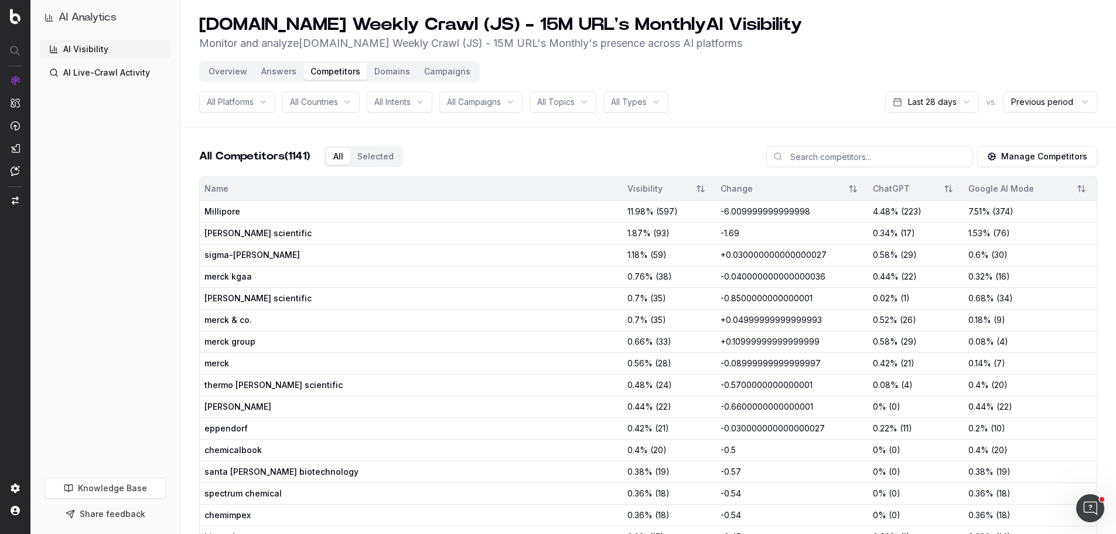
click at [454, 65] on button "Campaigns" at bounding box center [447, 71] width 60 height 16
